Goal: Transaction & Acquisition: Purchase product/service

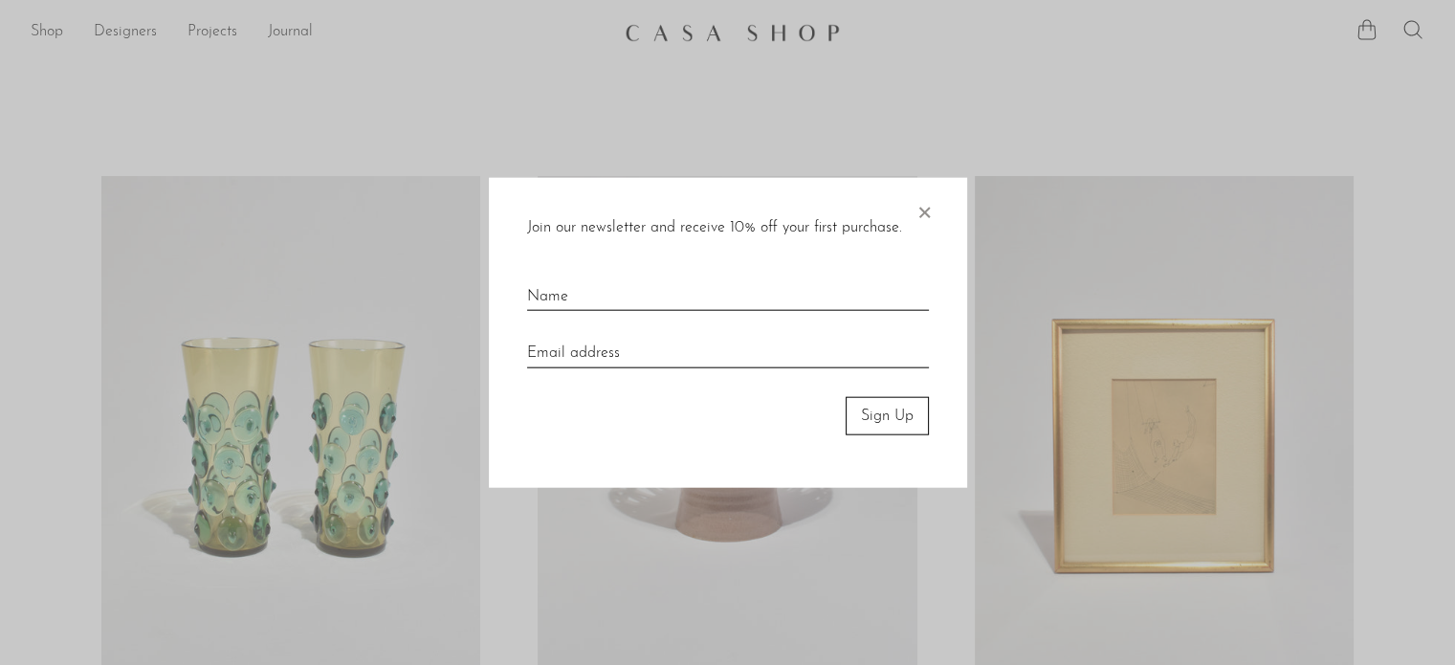
click at [916, 217] on span "×" at bounding box center [923, 207] width 19 height 61
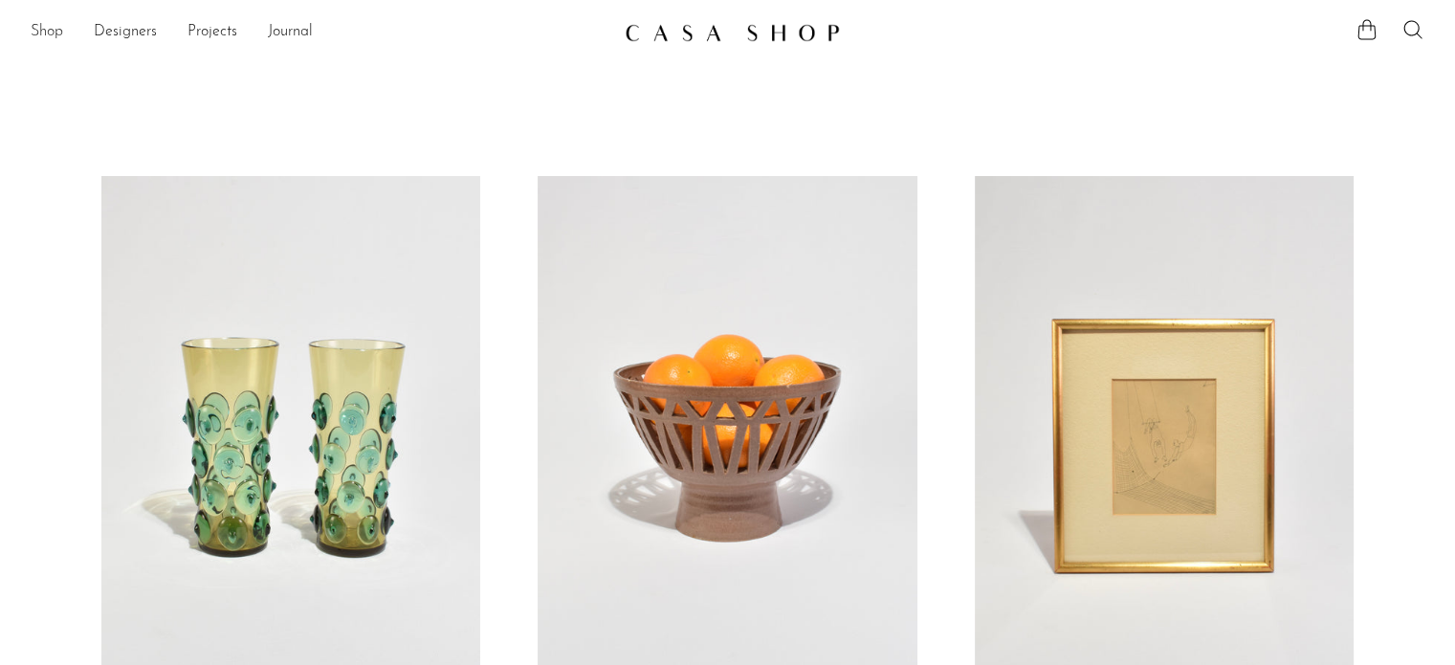
click at [54, 37] on link "Shop" at bounding box center [47, 32] width 33 height 25
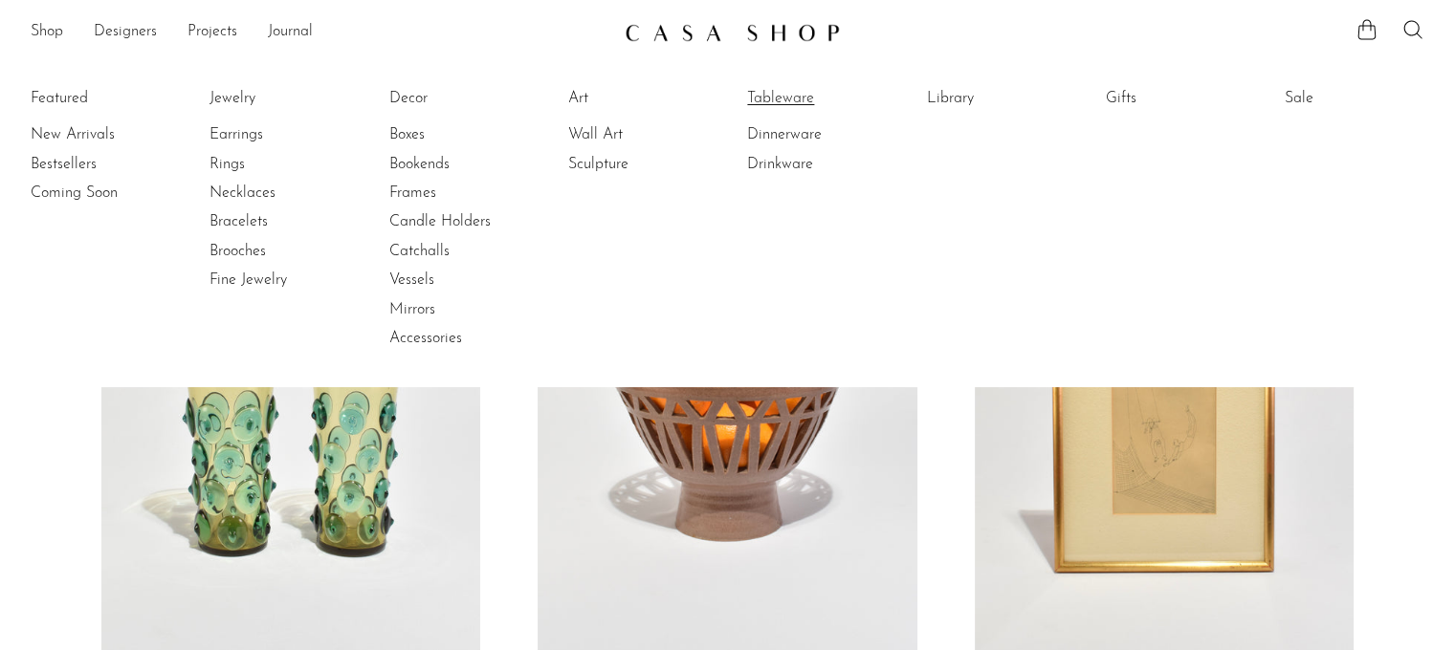
click at [796, 97] on link "Tableware" at bounding box center [818, 98] width 143 height 21
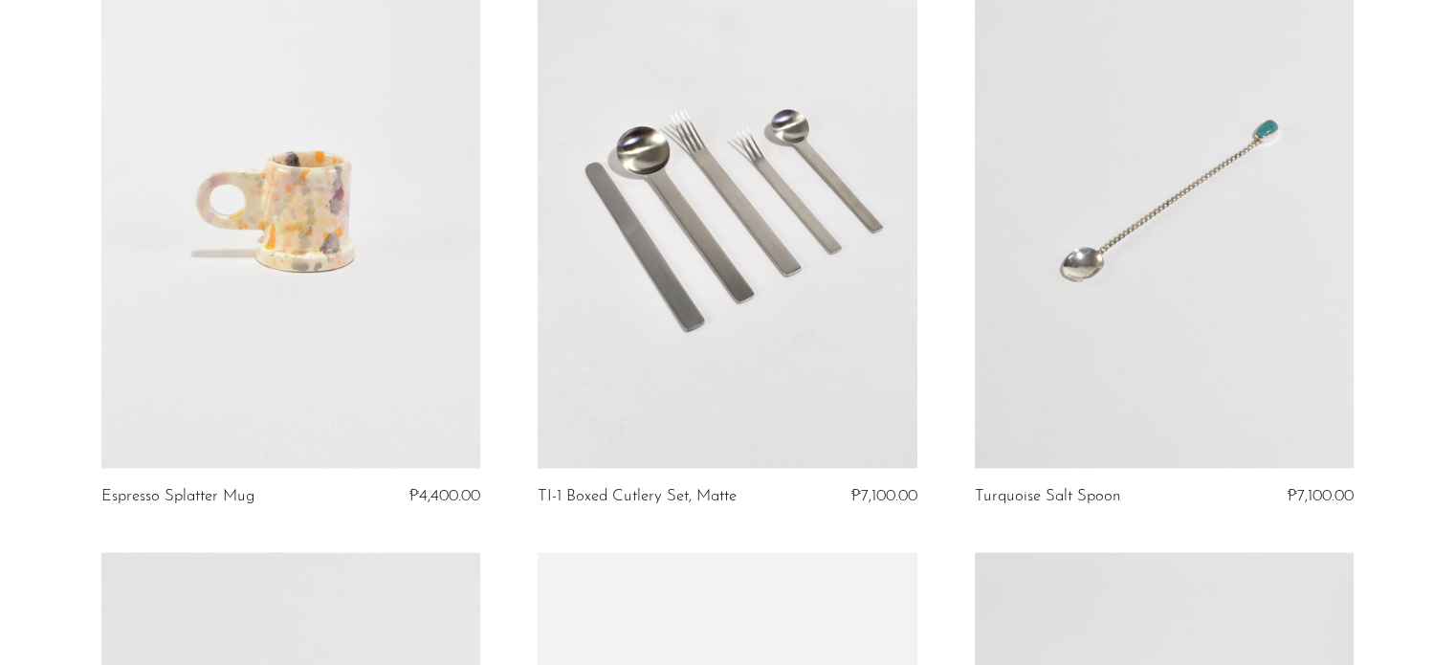
scroll to position [4335, 0]
